Goal: Task Accomplishment & Management: Complete application form

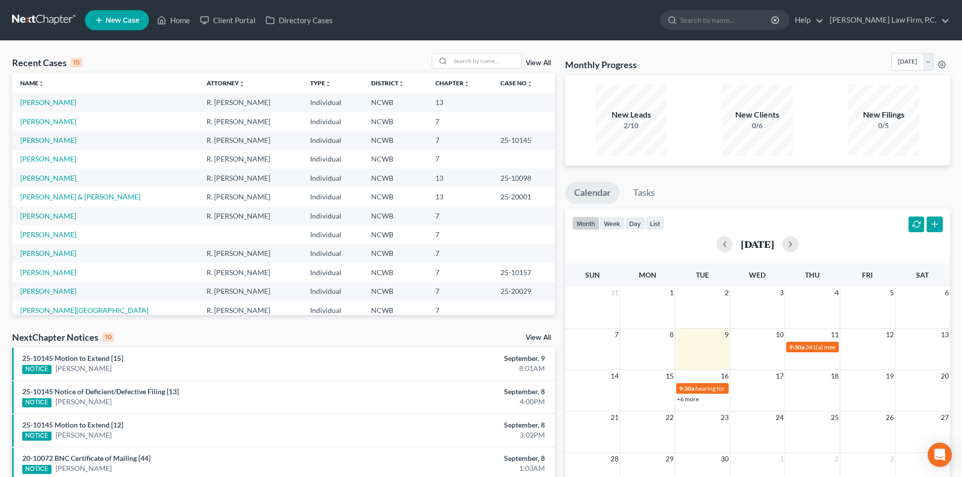
click at [57, 154] on td "[PERSON_NAME]" at bounding box center [105, 159] width 186 height 19
click at [58, 160] on link "[PERSON_NAME]" at bounding box center [48, 159] width 56 height 9
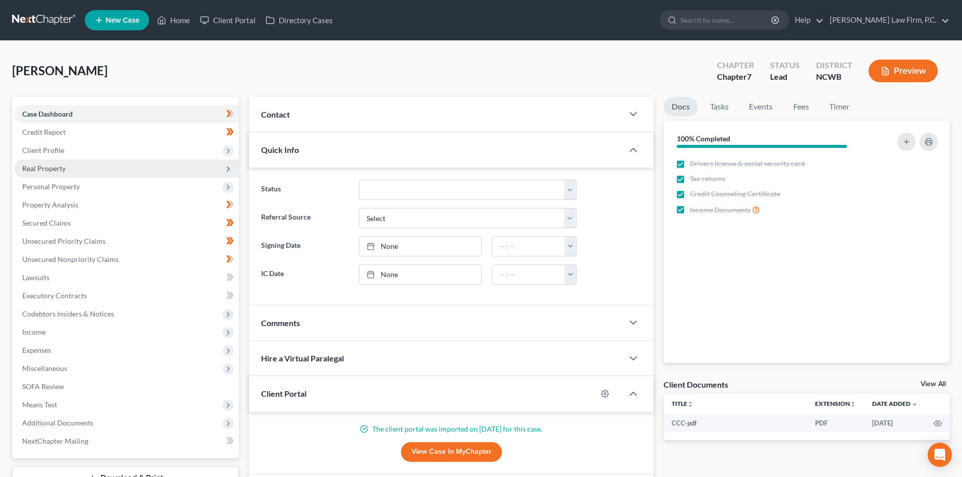
click at [53, 146] on span "Client Profile" at bounding box center [43, 150] width 42 height 9
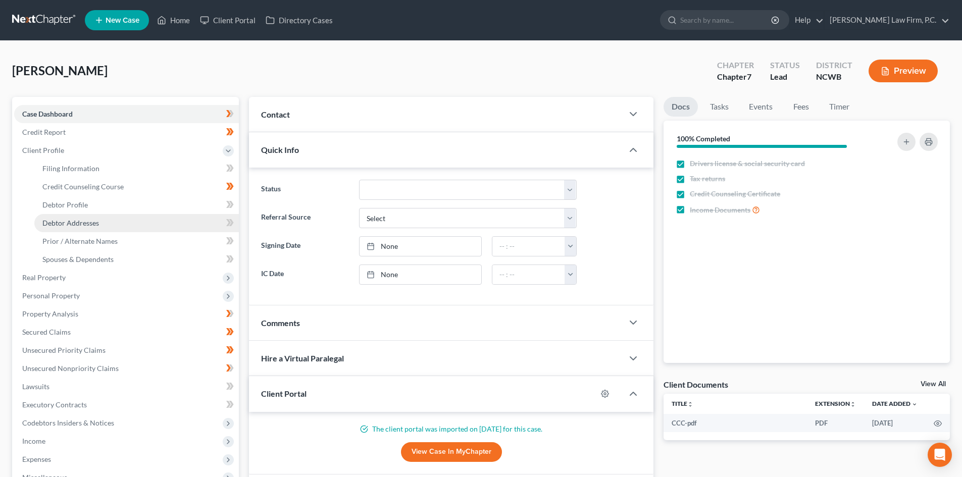
click at [78, 221] on span "Debtor Addresses" at bounding box center [70, 223] width 57 height 9
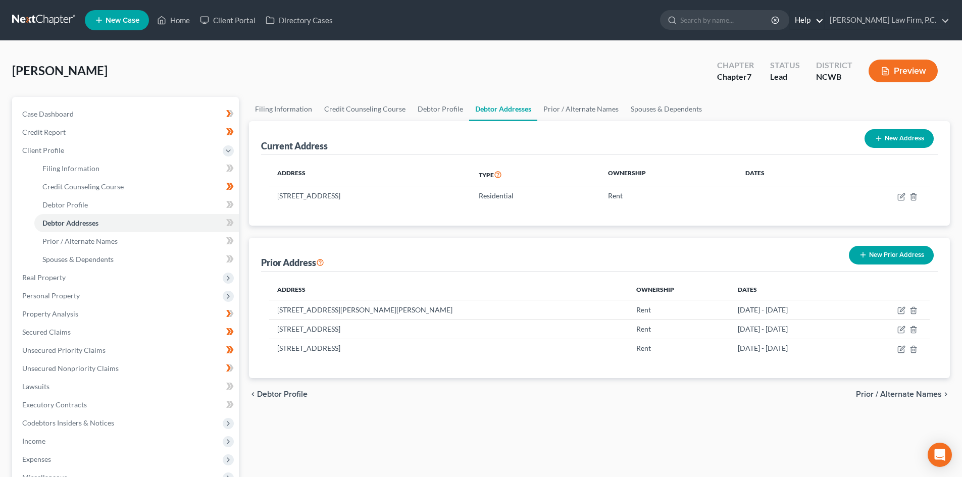
click at [824, 22] on link "Help" at bounding box center [807, 20] width 34 height 18
click at [821, 37] on link "Help Center" at bounding box center [784, 41] width 80 height 17
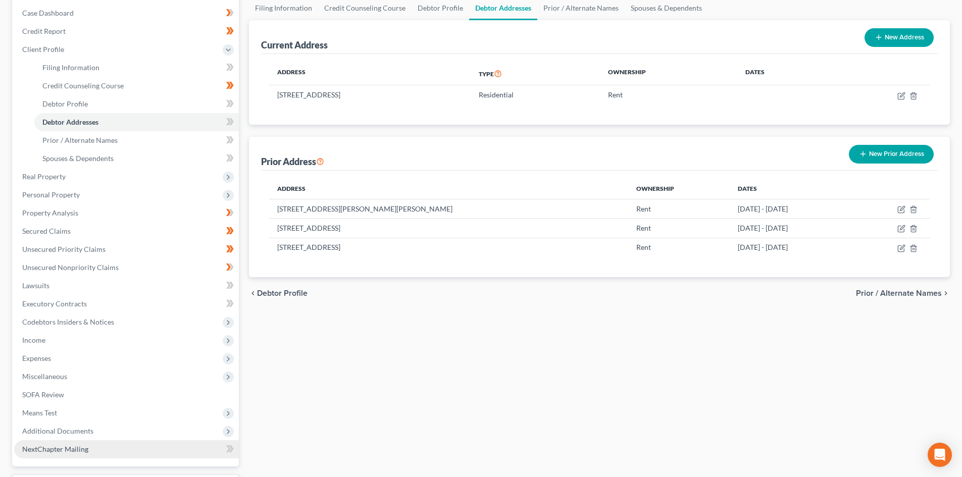
click at [58, 455] on link "NextChapter Mailing" at bounding box center [126, 450] width 225 height 18
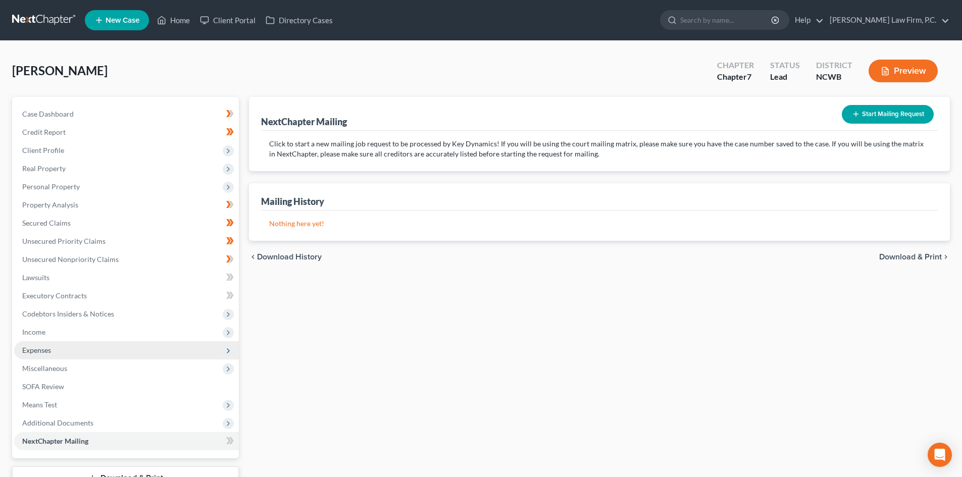
click at [55, 349] on span "Expenses" at bounding box center [126, 351] width 225 height 18
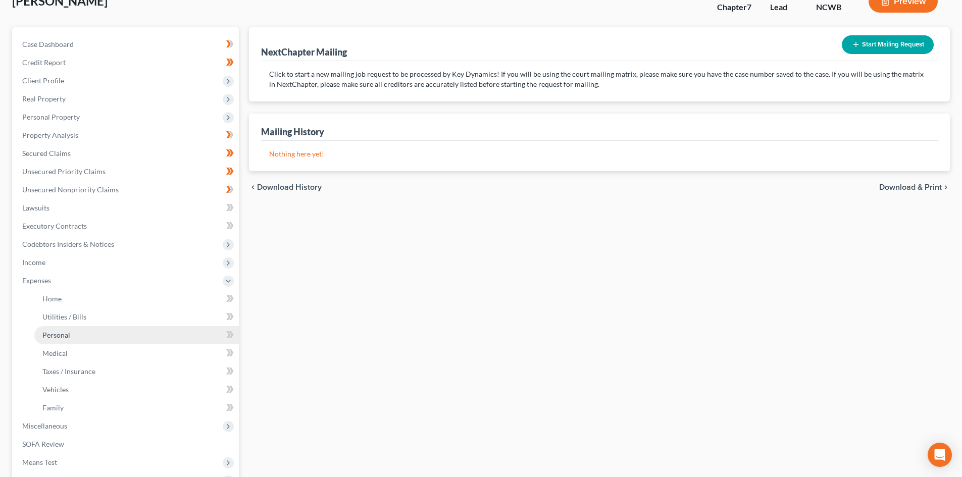
scroll to position [101, 0]
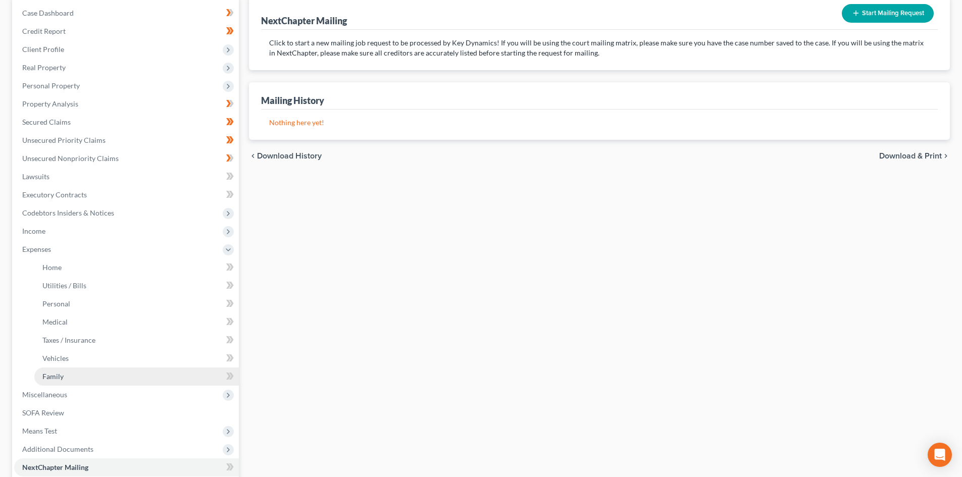
click at [67, 374] on link "Family" at bounding box center [136, 377] width 205 height 18
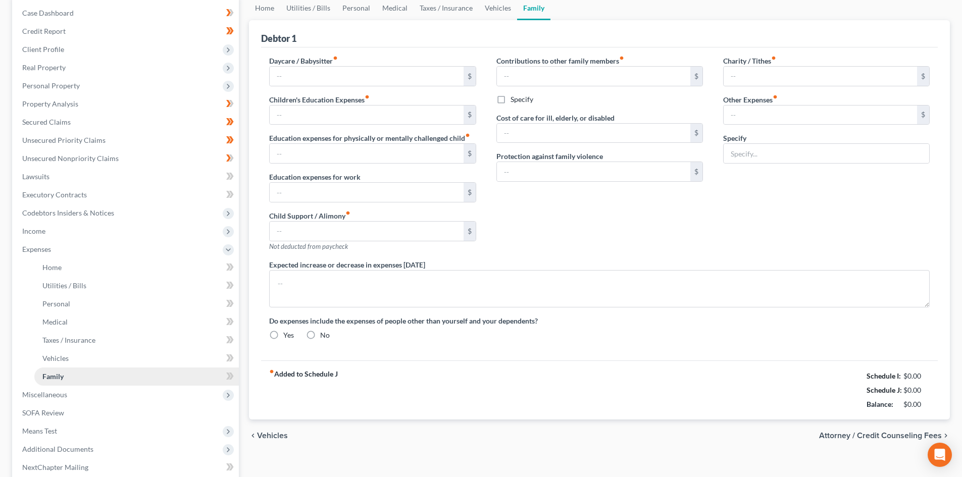
scroll to position [5, 0]
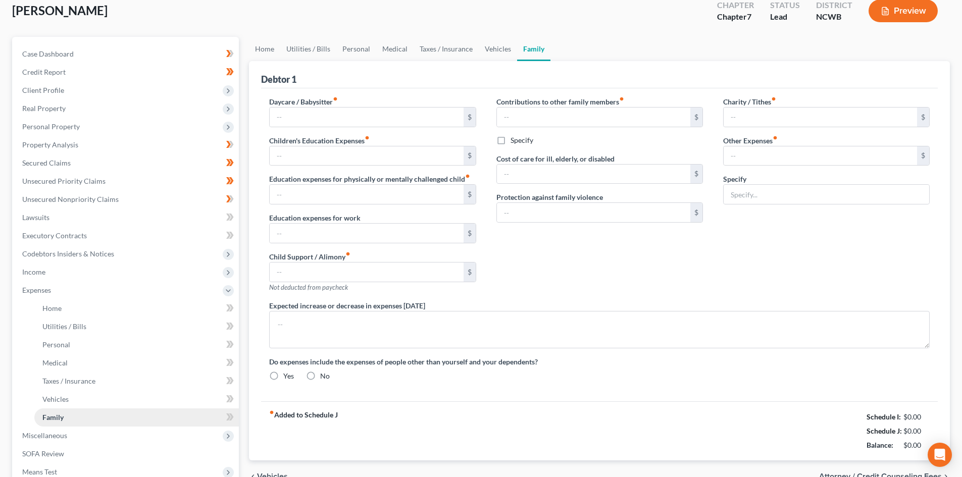
type textarea "Debtor is currently residing with parents and doesn't have a vehicle. He antici…"
radio input "true"
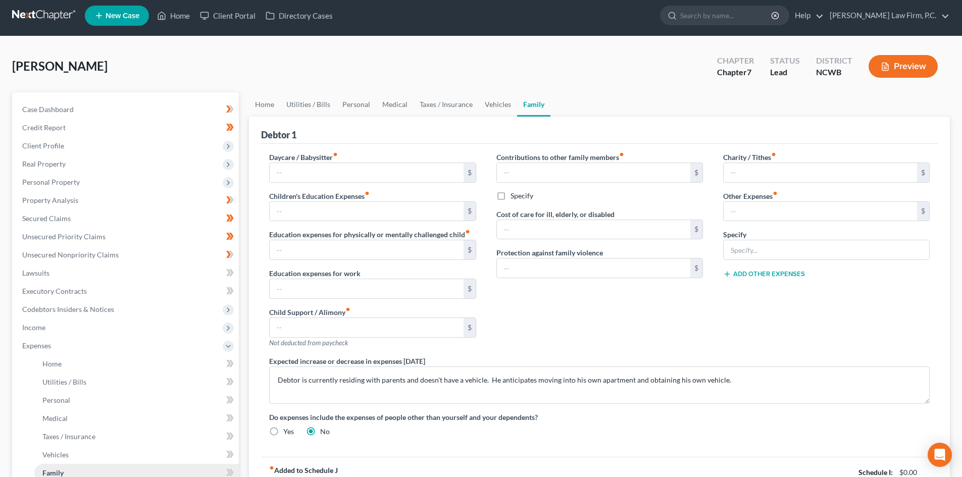
scroll to position [0, 0]
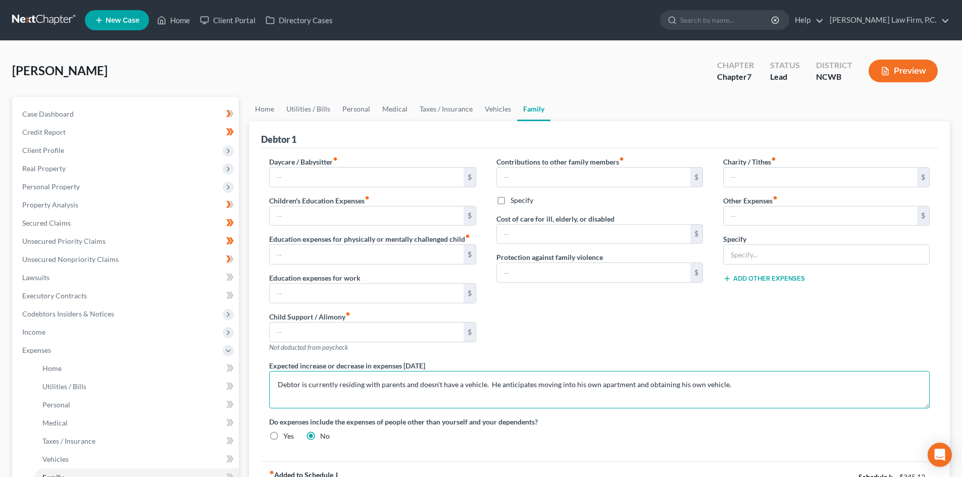
drag, startPoint x: 487, startPoint y: 385, endPoint x: 525, endPoint y: 400, distance: 41.6
click at [488, 384] on textarea "Debtor is currently residing with parents and doesn't have a vehicle. He antici…" at bounding box center [599, 389] width 661 height 37
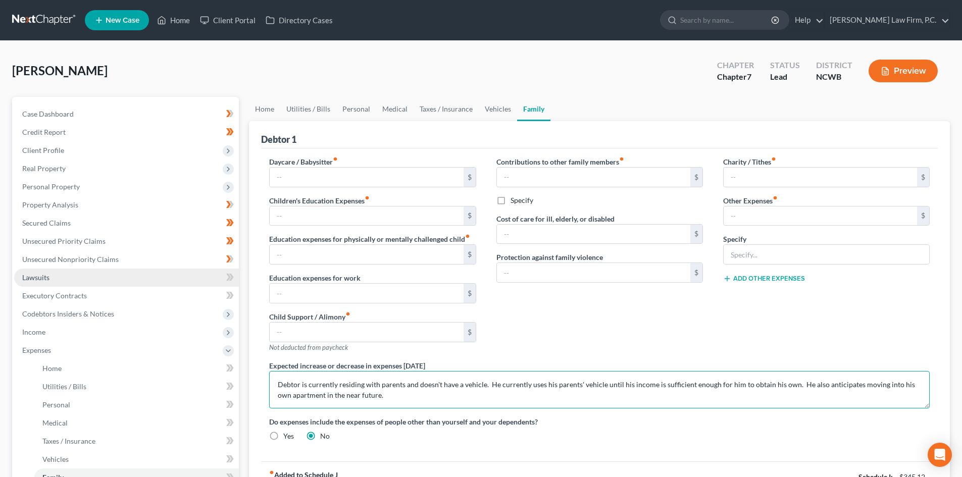
type textarea "Debtor is currently residing with parents and doesn't have a vehicle. He curren…"
click at [86, 271] on link "Lawsuits" at bounding box center [126, 278] width 225 height 18
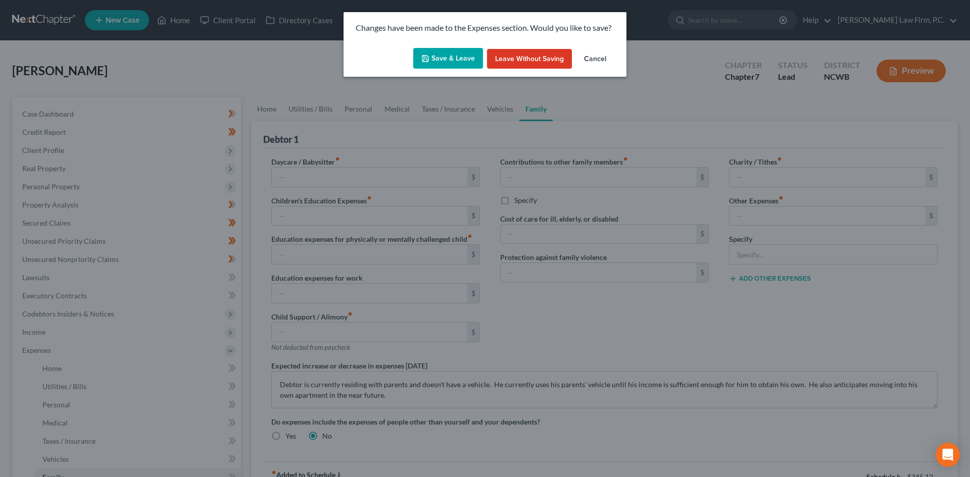
click at [436, 64] on button "Save & Leave" at bounding box center [448, 58] width 70 height 21
